Goal: Check status: Check status

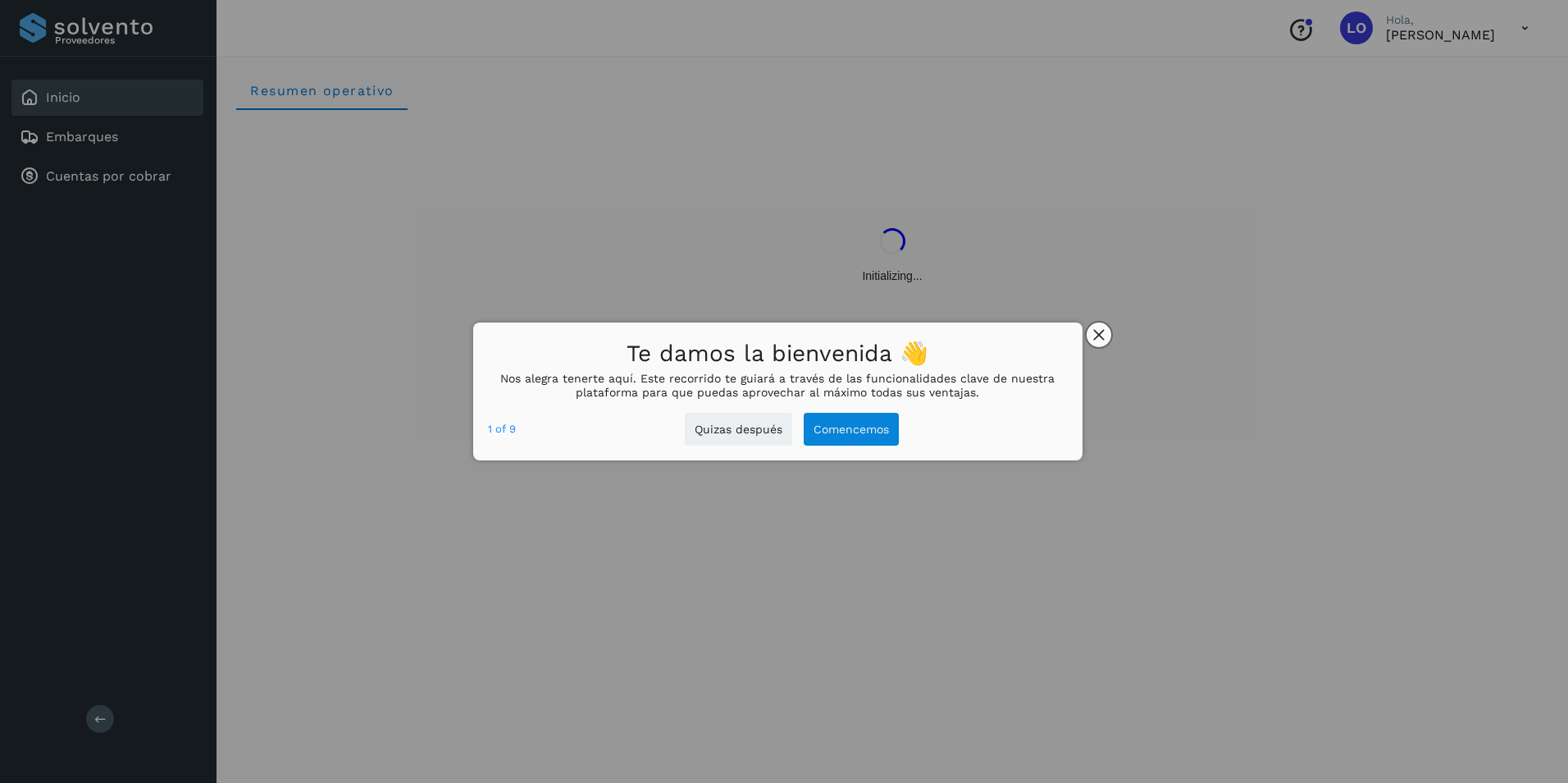
click at [1100, 338] on icon "close," at bounding box center [1099, 335] width 11 height 11
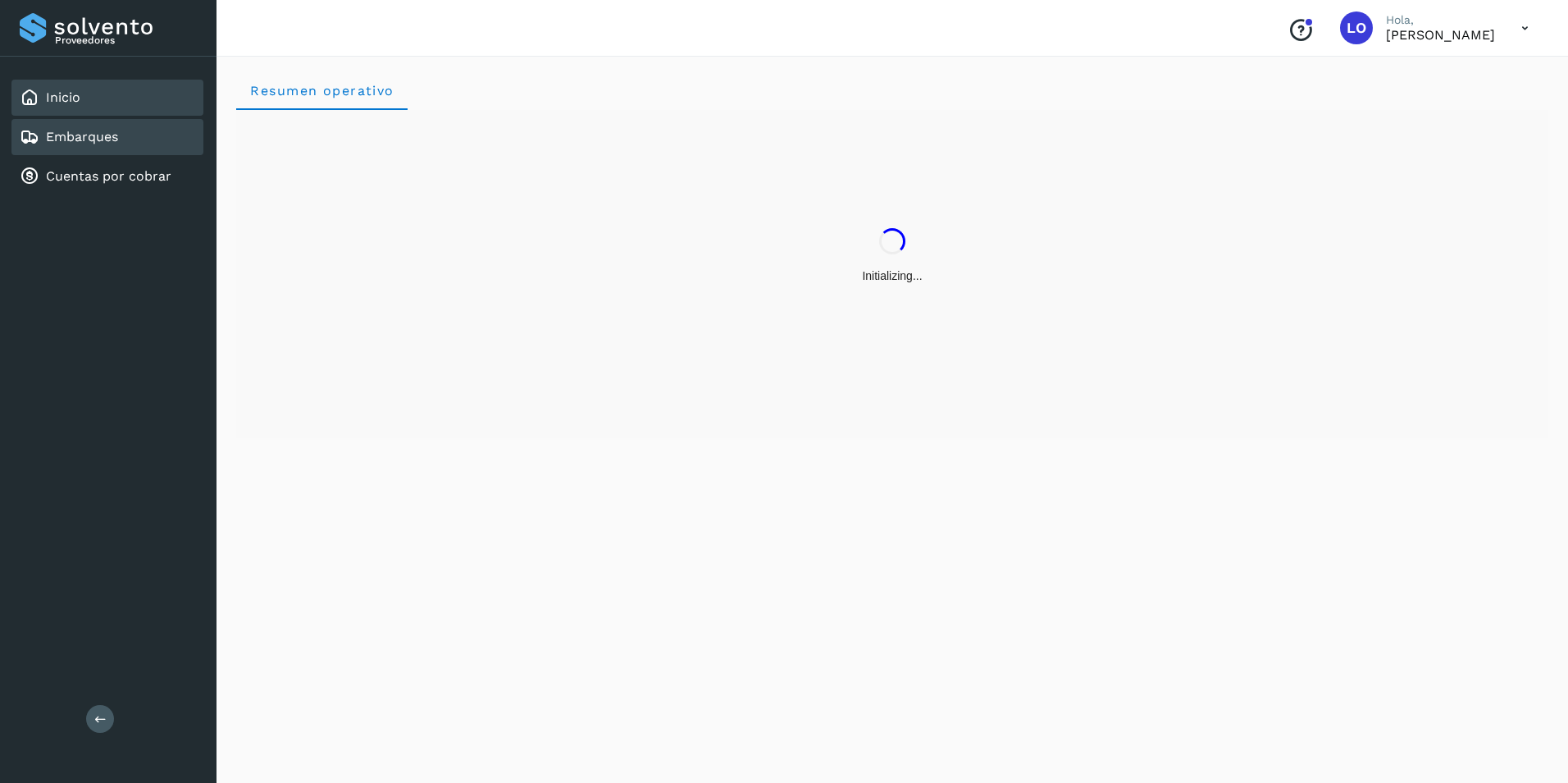
click at [104, 146] on div "Embarques" at bounding box center [69, 137] width 99 height 20
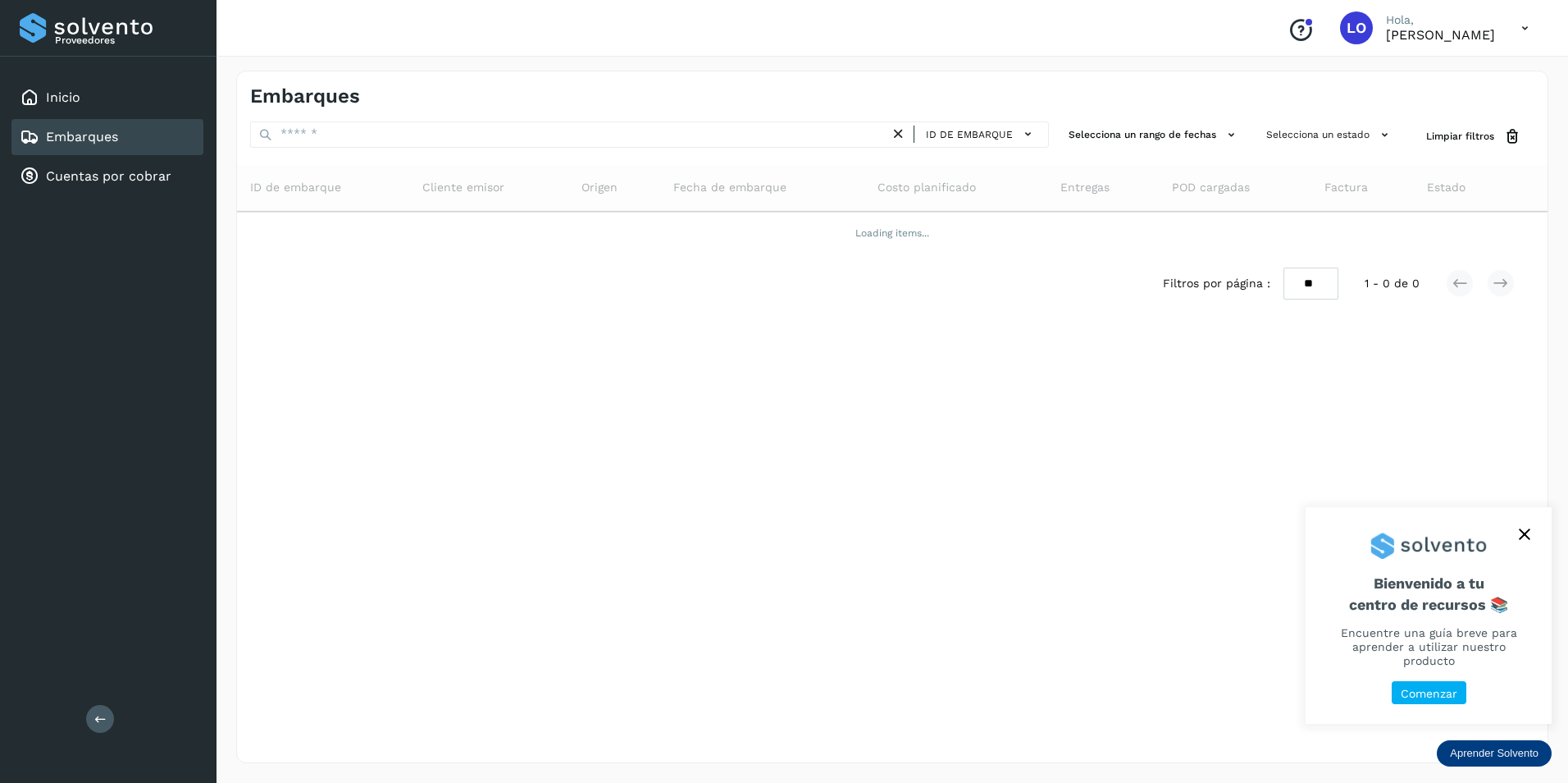
click at [1530, 540] on icon "close," at bounding box center [1524, 534] width 11 height 11
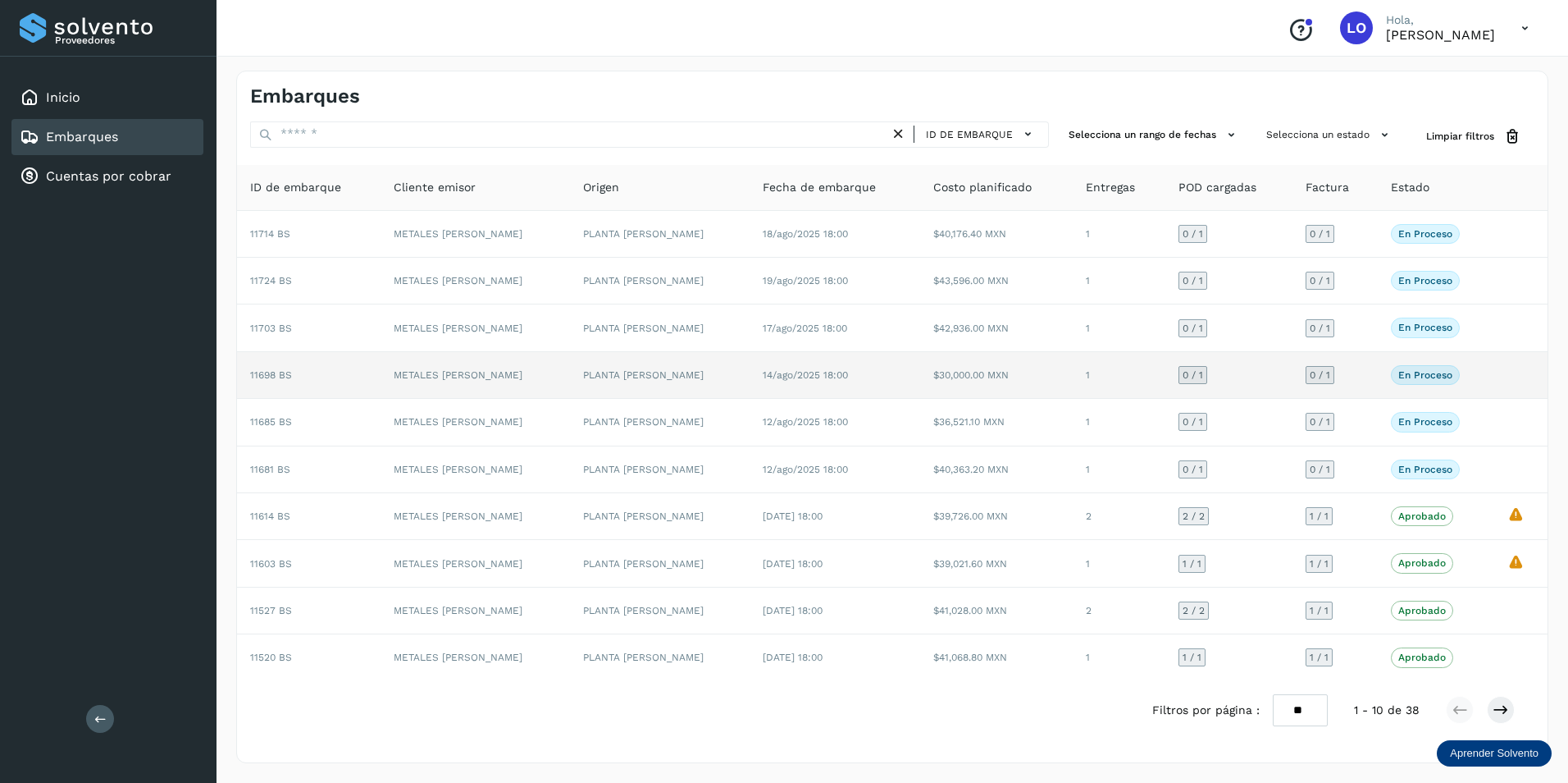
click at [1402, 374] on p "En proceso" at bounding box center [1425, 375] width 54 height 11
click at [1442, 381] on span "En proceso" at bounding box center [1425, 375] width 69 height 20
click at [1522, 371] on td at bounding box center [1521, 376] width 53 height 46
click at [1527, 369] on td at bounding box center [1521, 376] width 53 height 46
click at [1530, 369] on td at bounding box center [1521, 376] width 53 height 46
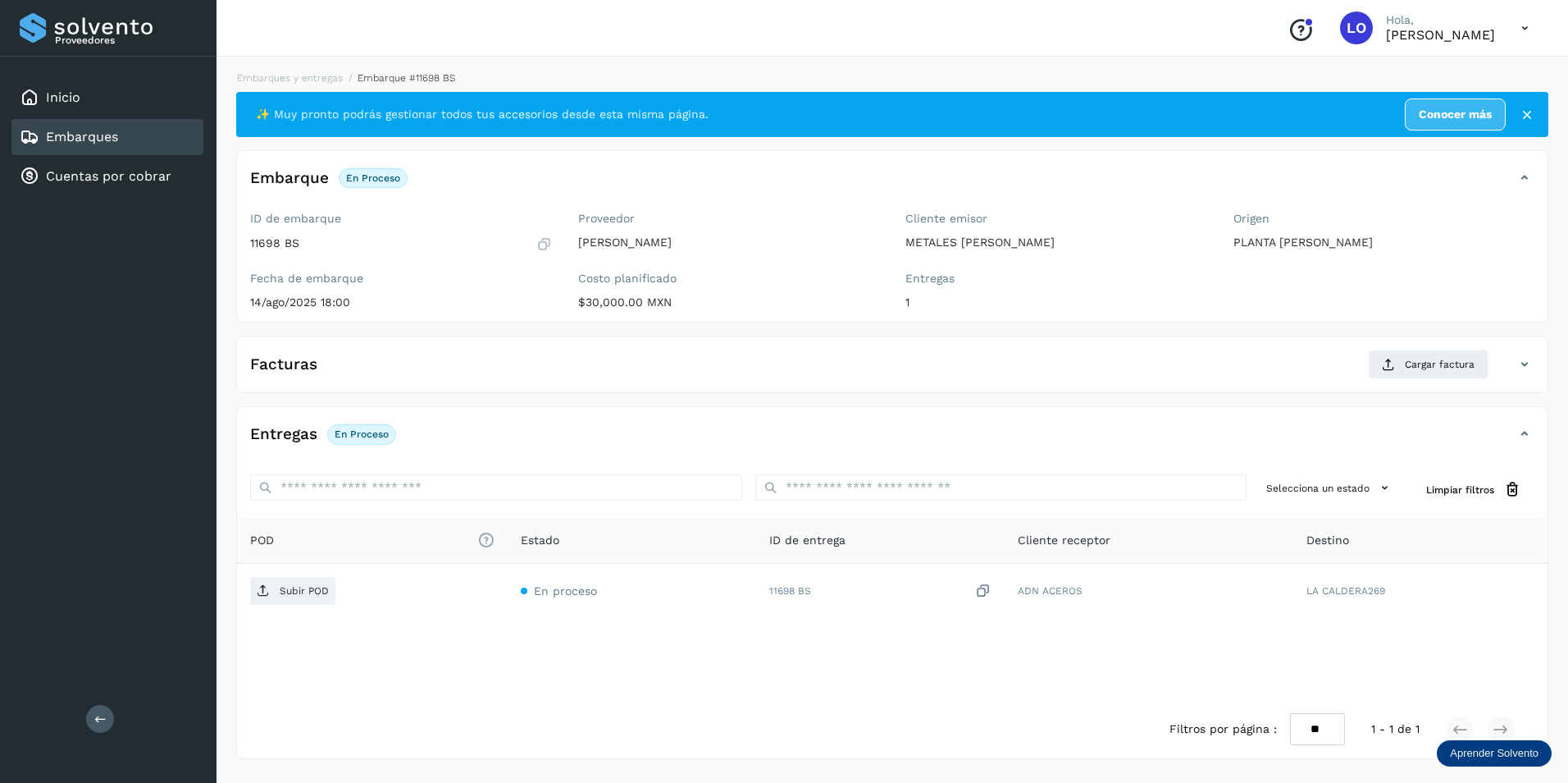
click at [619, 307] on p "$30,000.00 MXN" at bounding box center [729, 302] width 302 height 14
